Goal: Task Accomplishment & Management: Manage account settings

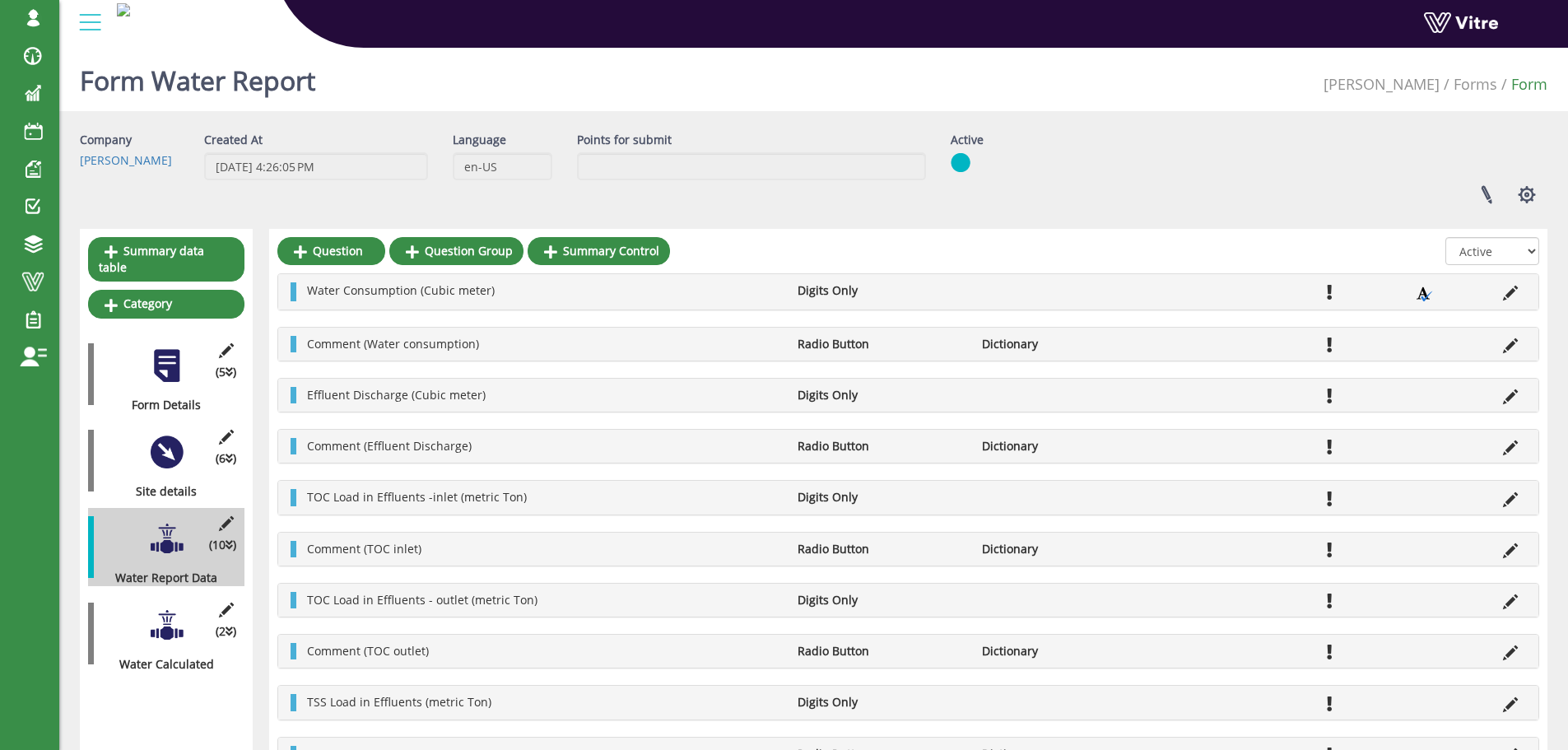
click at [1093, 208] on div "Linked Projects Set Users Manage Templates Clone Form Clone Form Category Addit…" at bounding box center [1249, 195] width 622 height 44
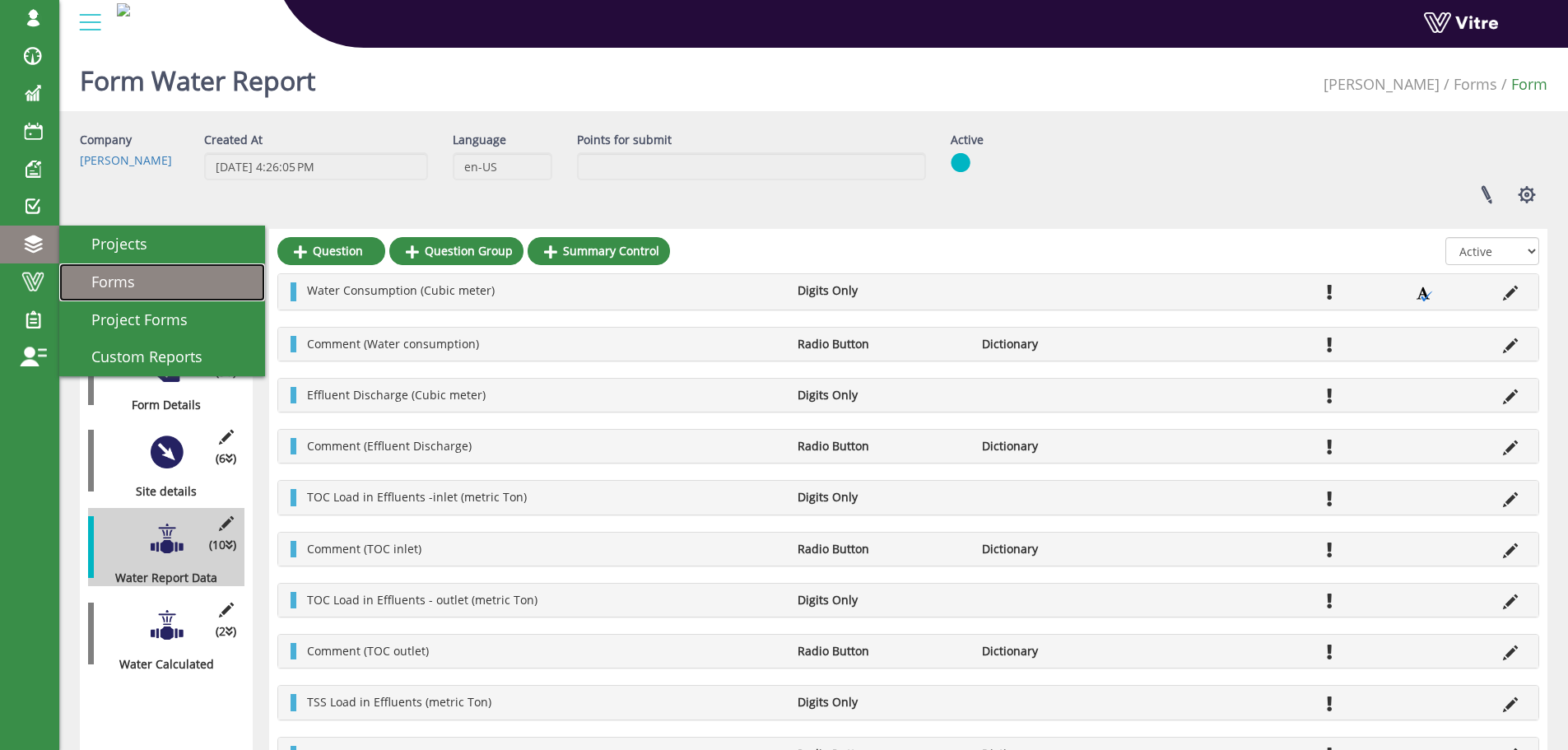
click at [95, 274] on span "Forms" at bounding box center [103, 282] width 63 height 19
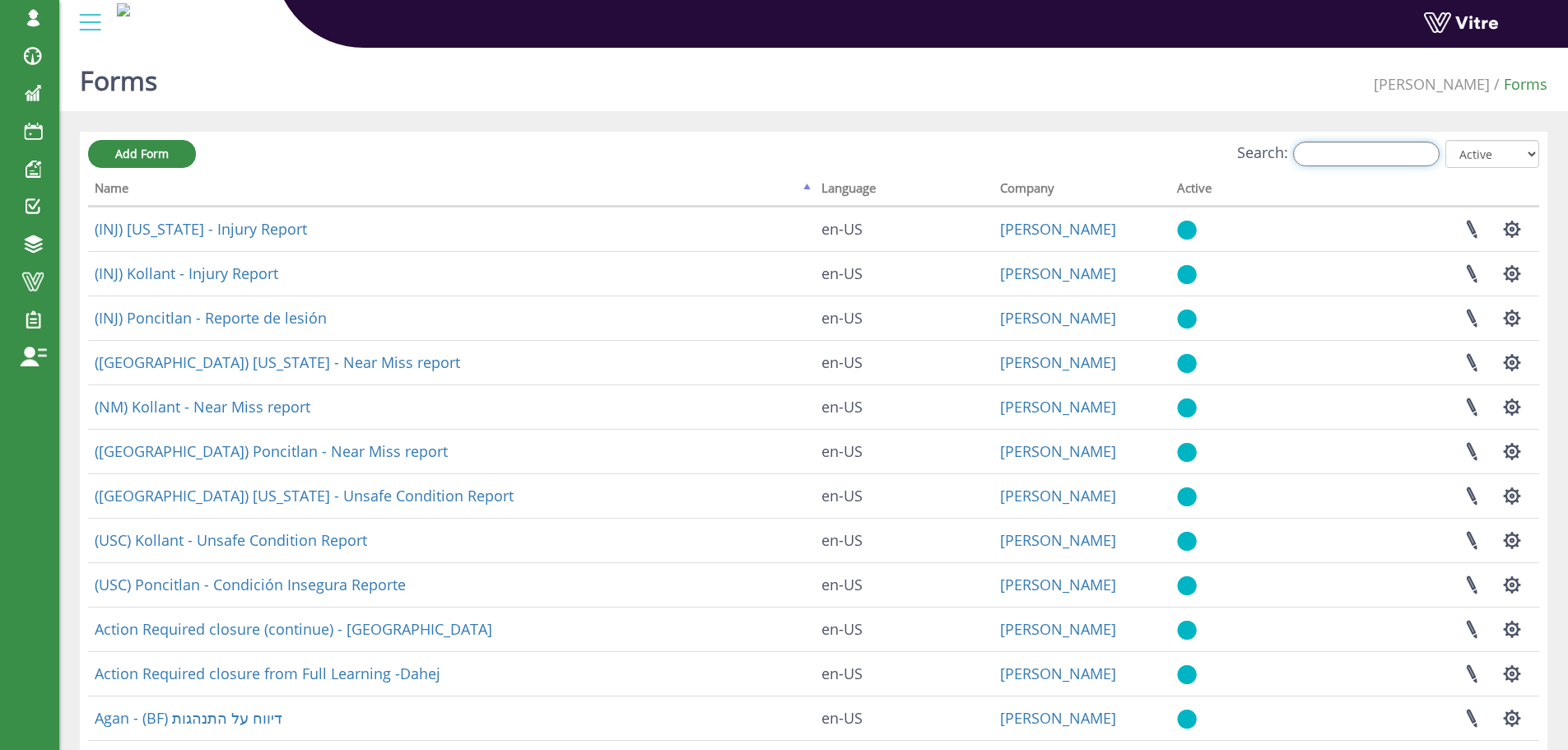
click at [1368, 158] on input "Search:" at bounding box center [1366, 154] width 146 height 25
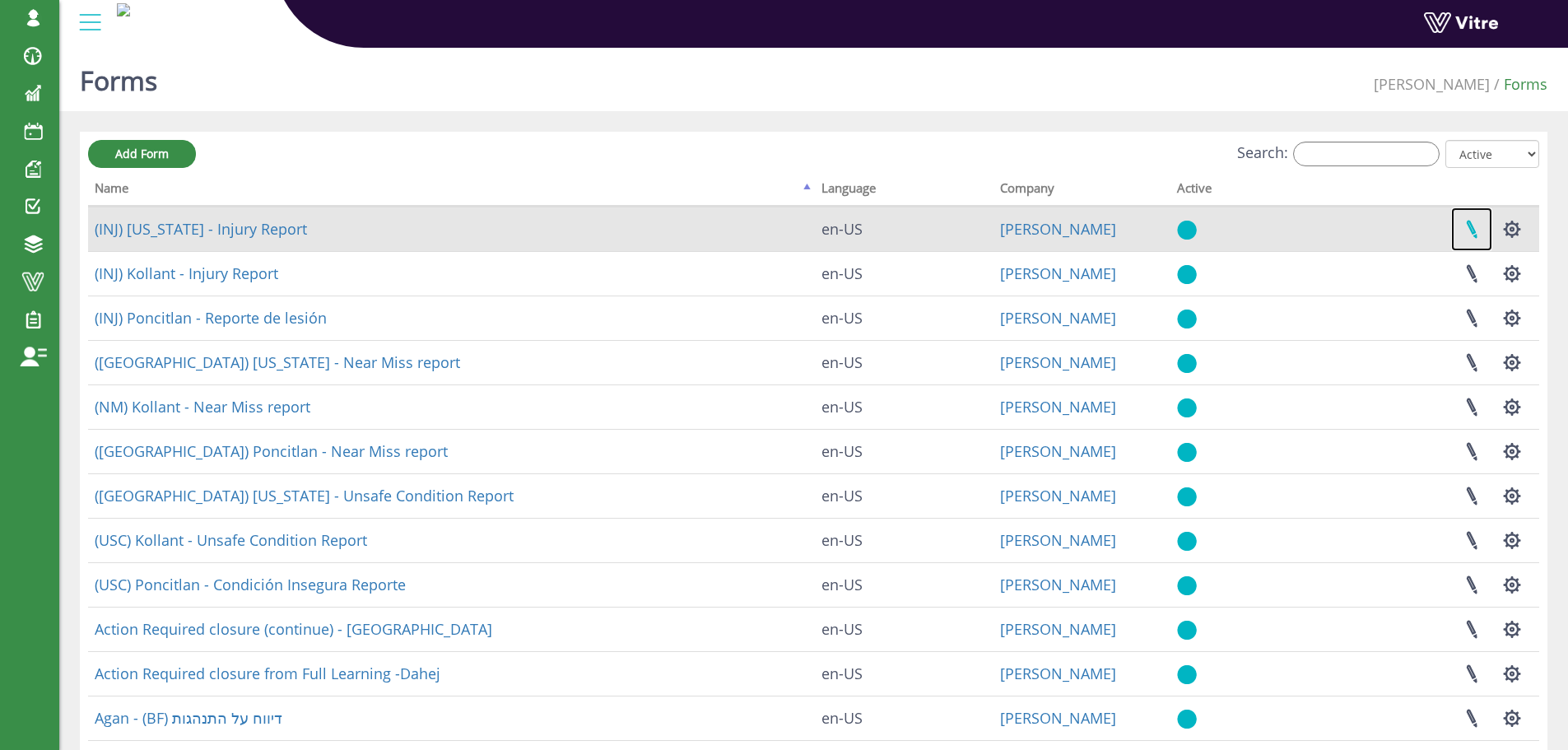
click at [1472, 229] on link at bounding box center [1472, 230] width 41 height 44
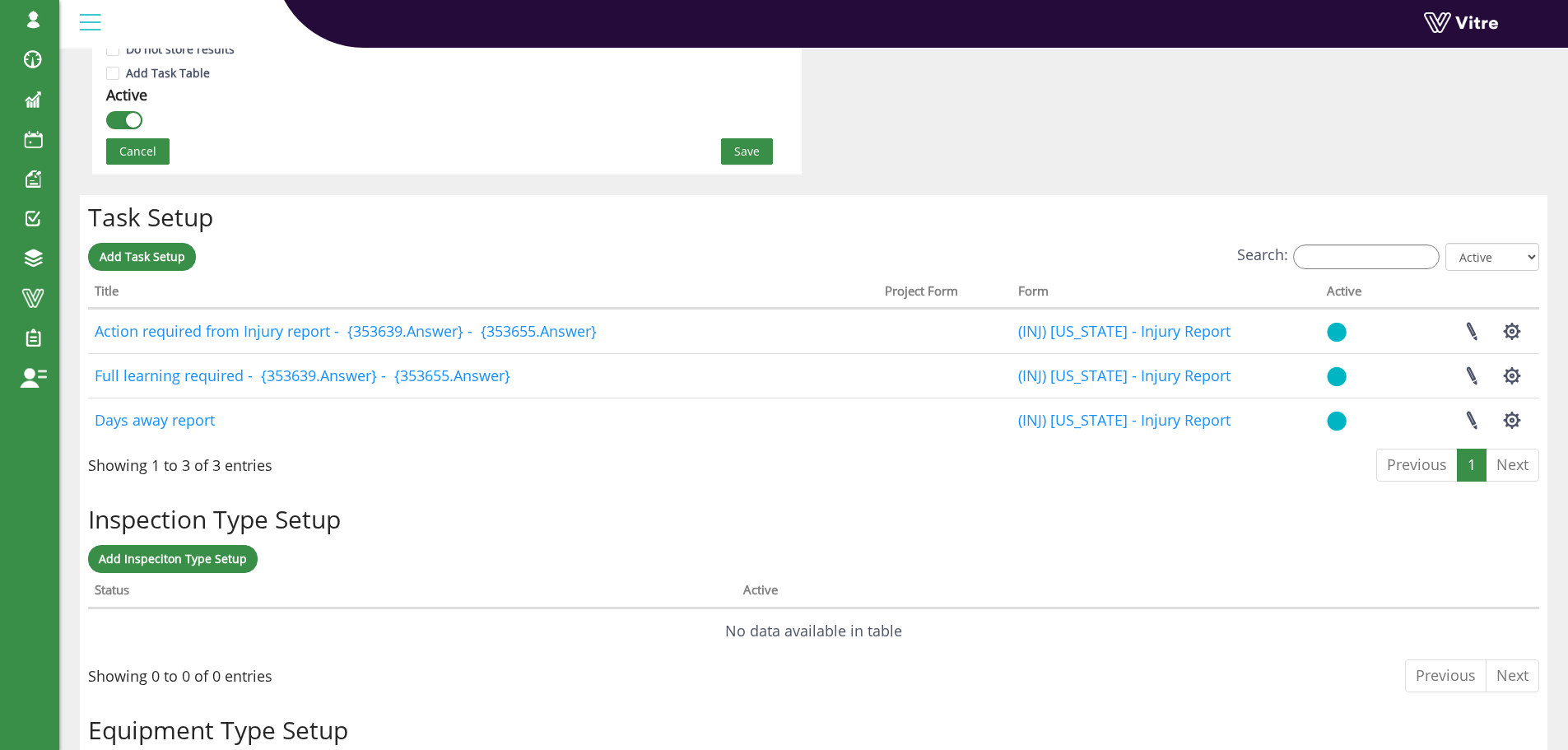
scroll to position [1152, 0]
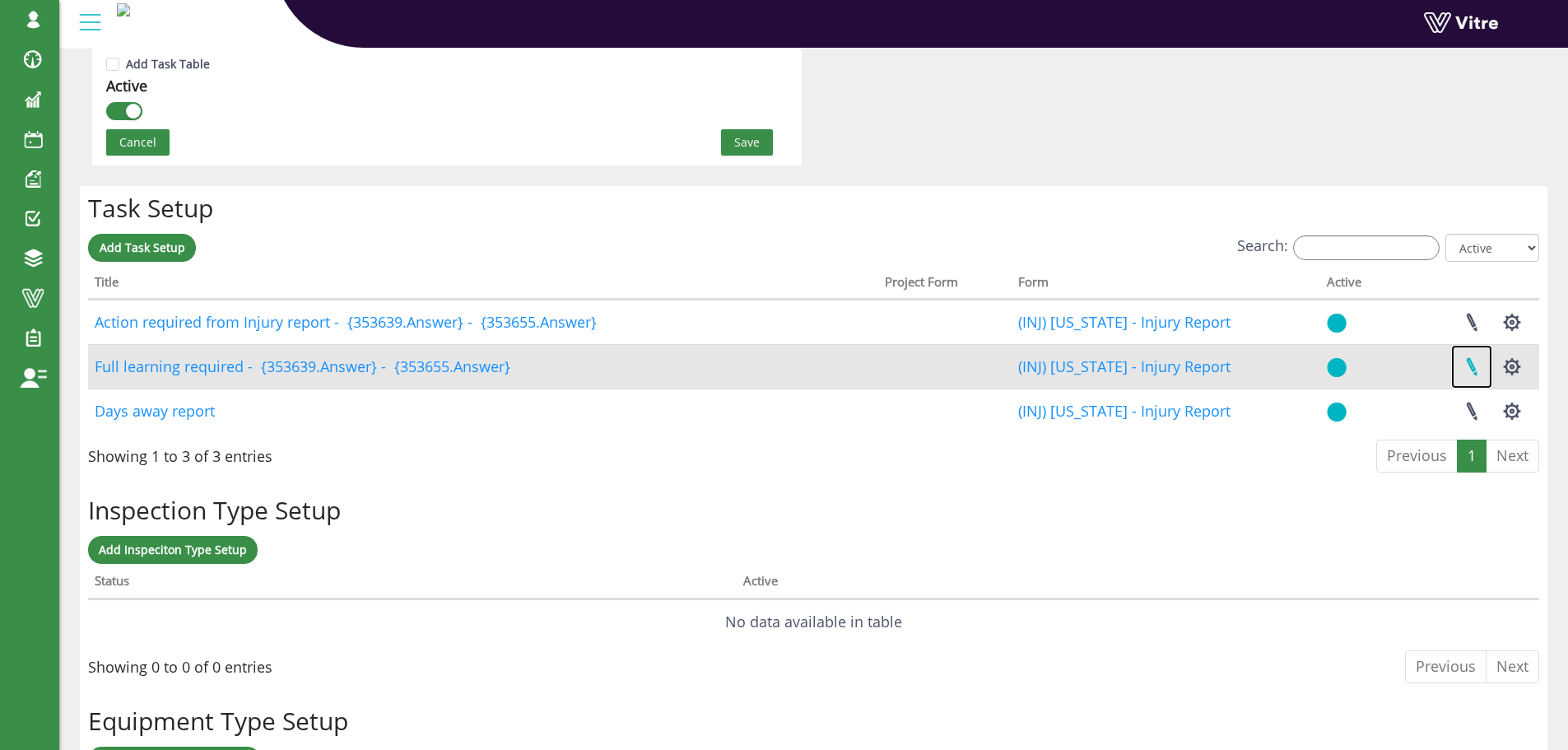
click at [1469, 363] on link at bounding box center [1472, 367] width 41 height 44
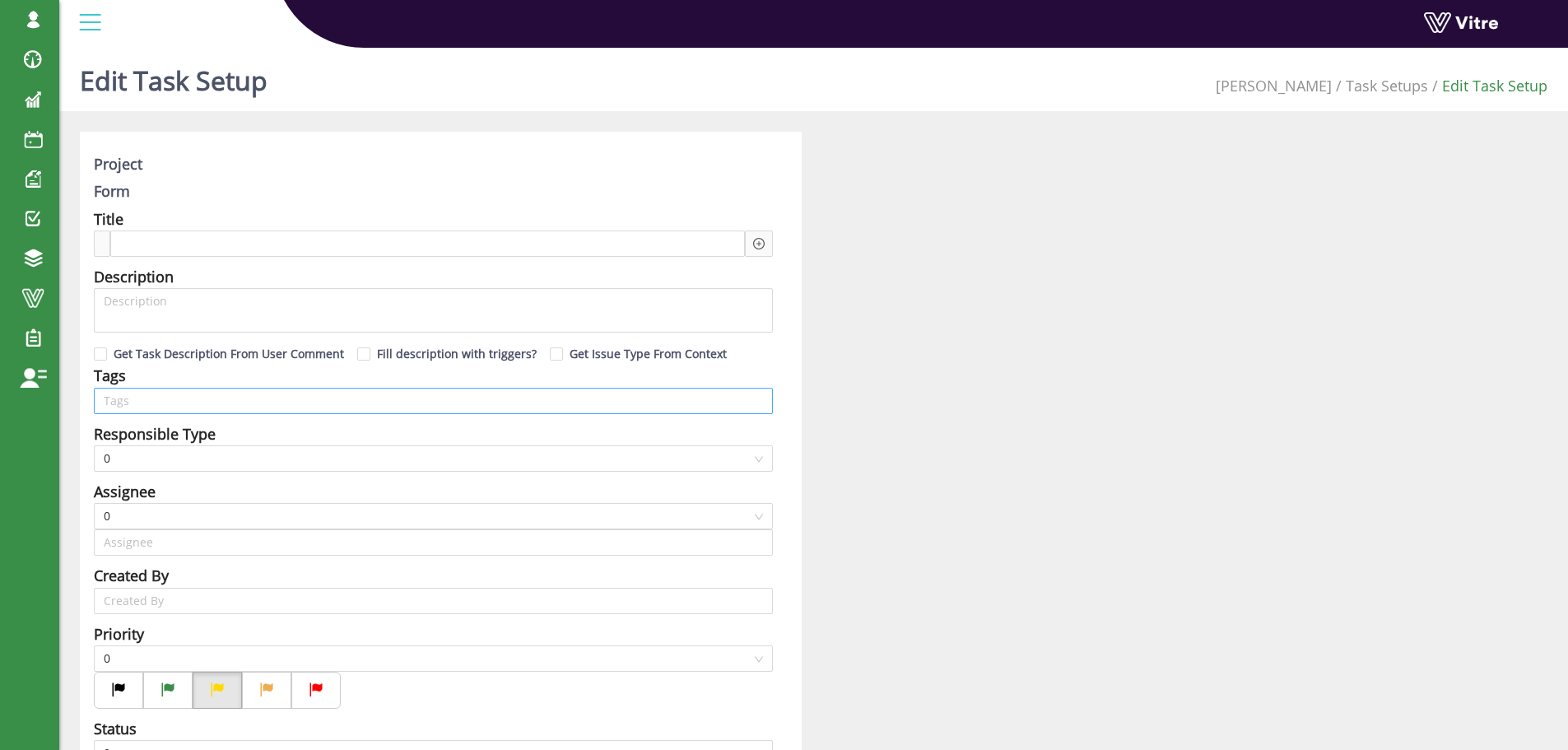
type input "[PERSON_NAME] SU"
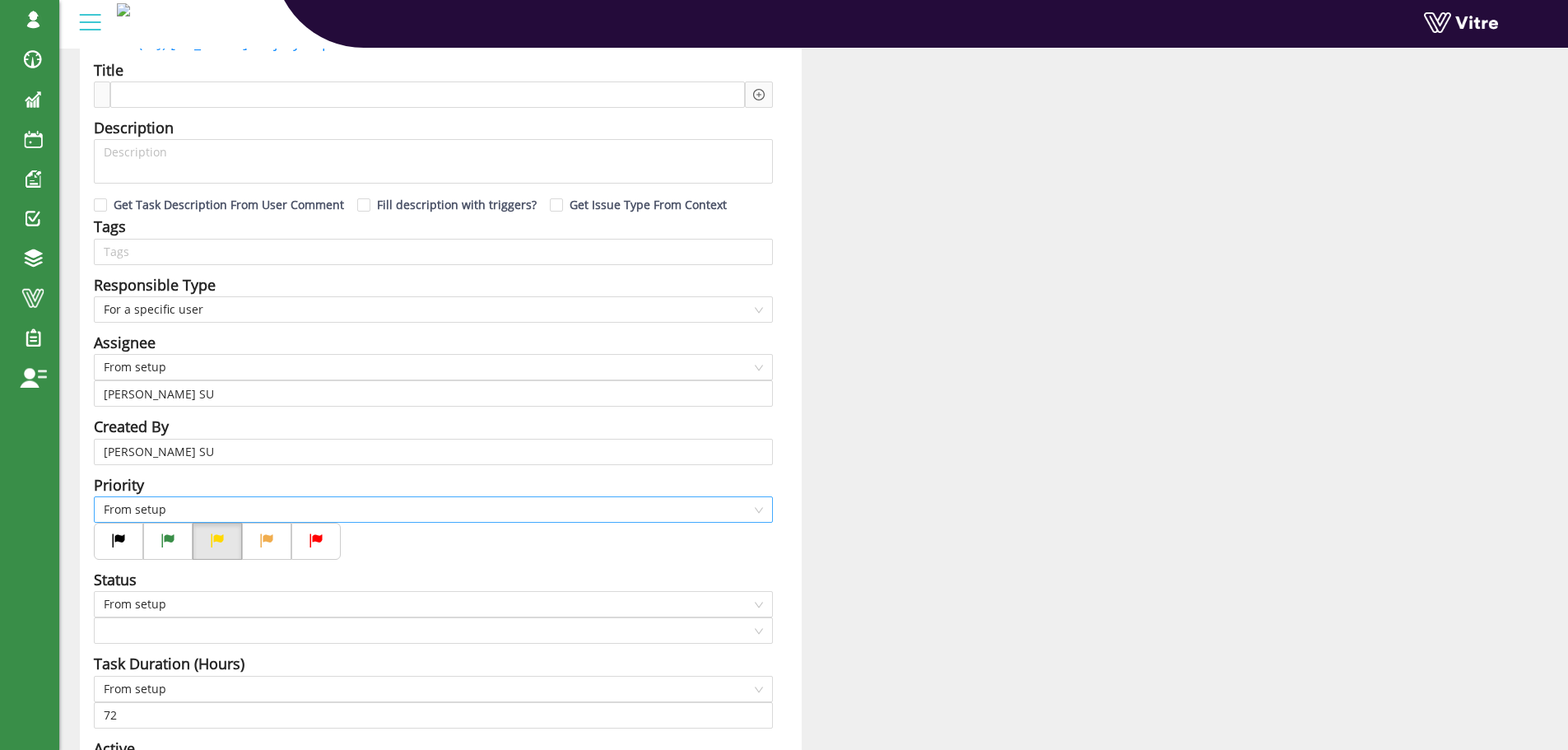
checkbox input "true"
type input "162"
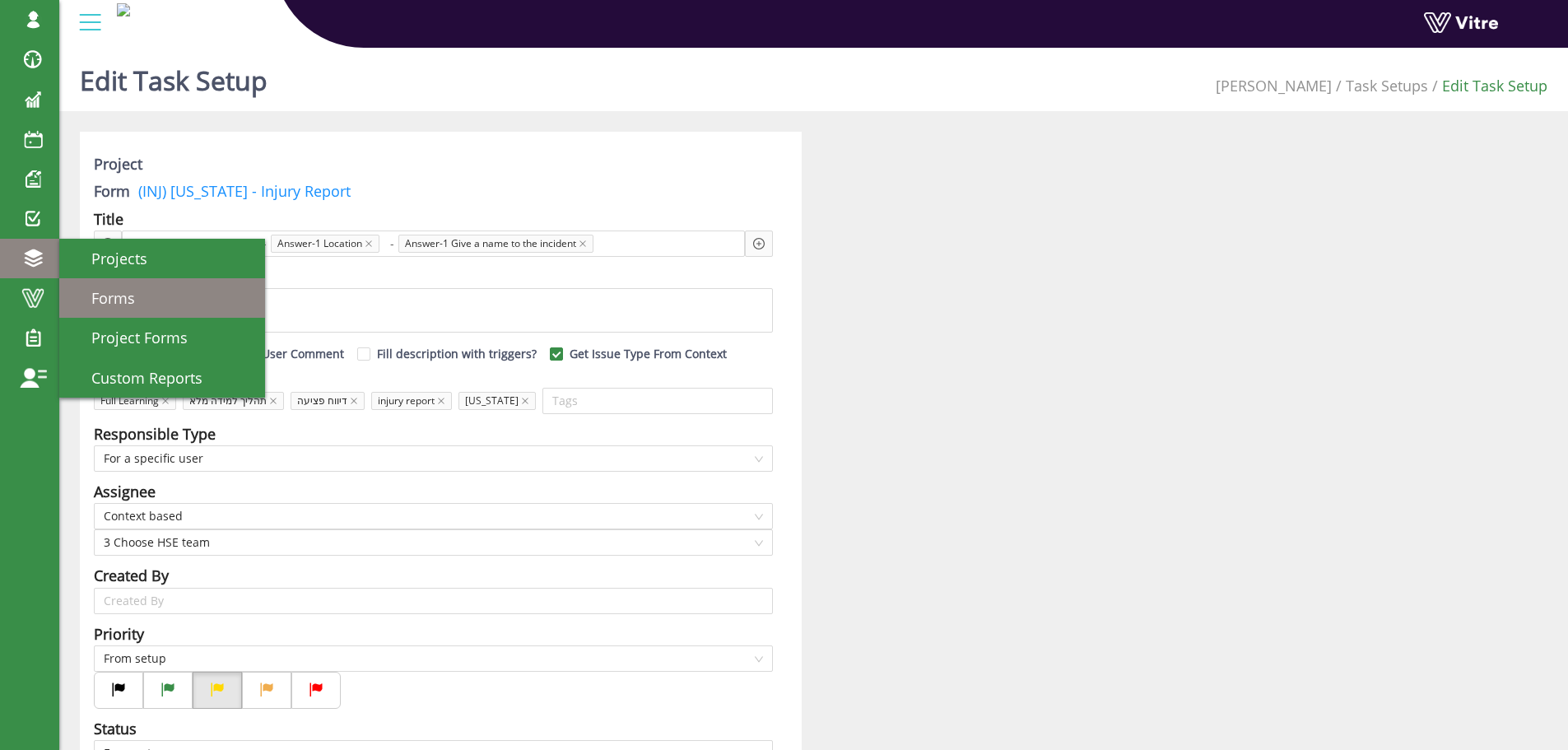
click at [115, 294] on span "Forms" at bounding box center [103, 298] width 63 height 19
